Goal: Information Seeking & Learning: Learn about a topic

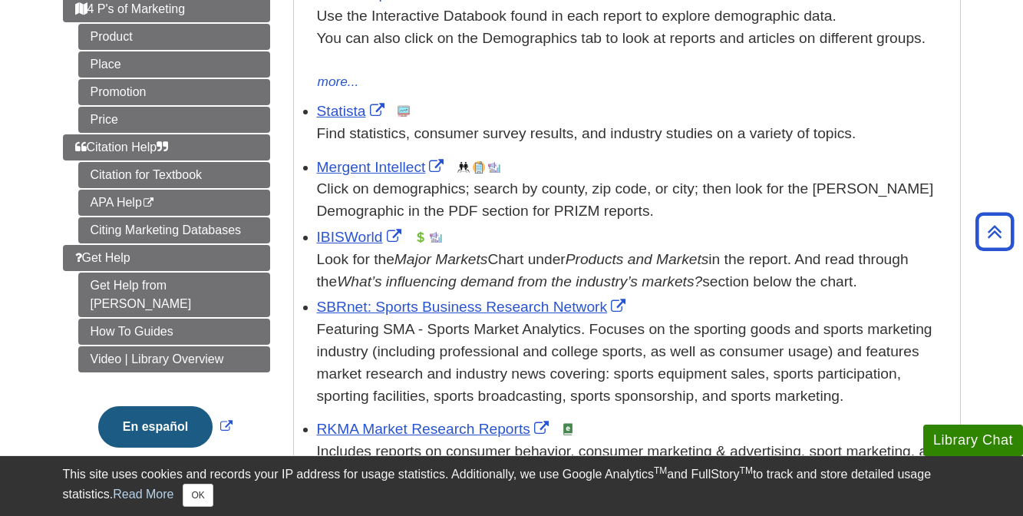
scroll to position [355, 0]
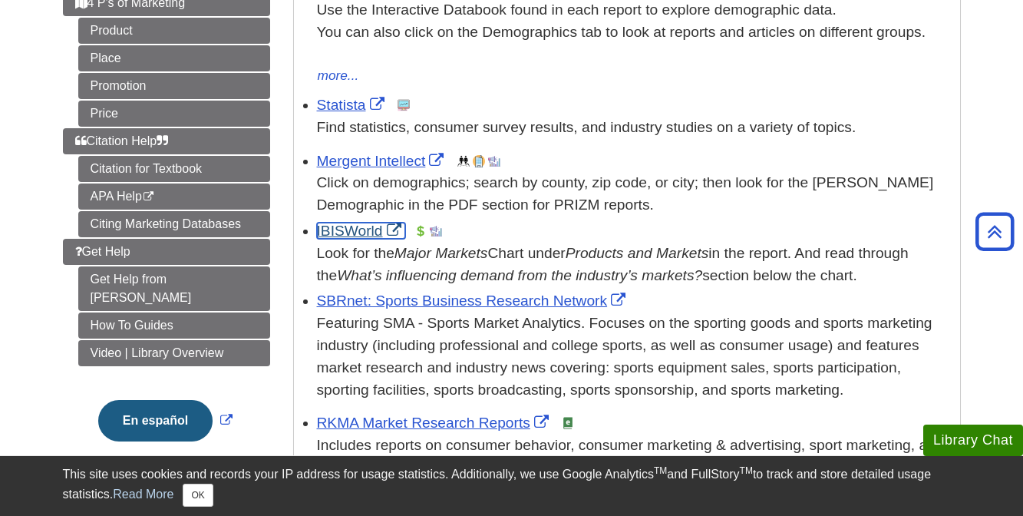
click at [368, 228] on link "IBISWorld" at bounding box center [361, 231] width 88 height 16
